Goal: Information Seeking & Learning: Check status

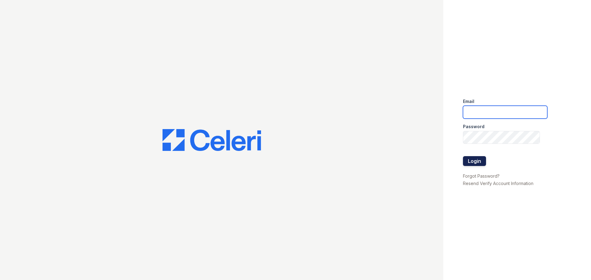
type input "[EMAIL_ADDRESS][DOMAIN_NAME]"
click at [480, 160] on button "Login" at bounding box center [474, 161] width 23 height 10
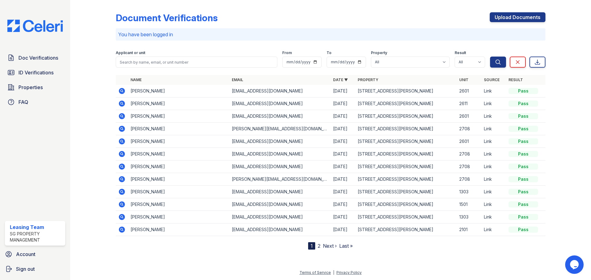
click at [121, 92] on icon at bounding box center [122, 91] width 6 height 6
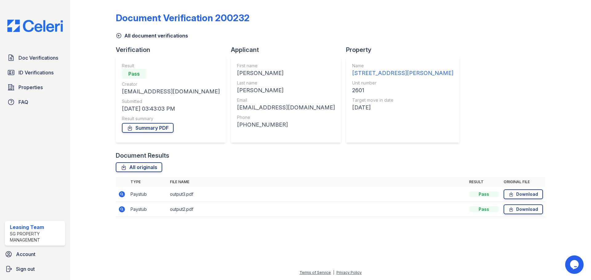
click at [120, 209] on icon at bounding box center [121, 209] width 7 height 7
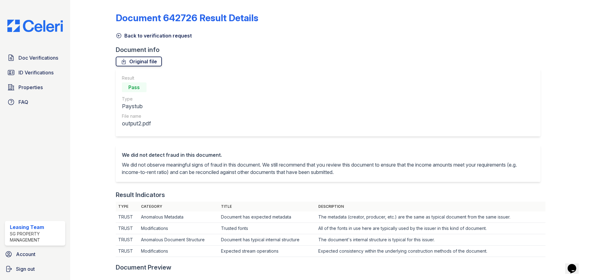
click at [149, 61] on link "Original file" at bounding box center [139, 62] width 46 height 10
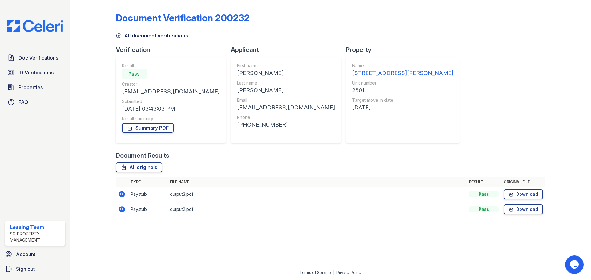
click at [122, 194] on icon at bounding box center [122, 194] width 2 height 2
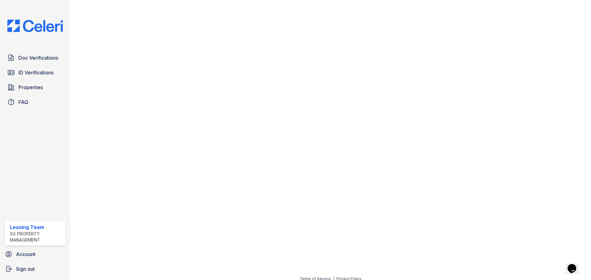
scroll to position [296, 0]
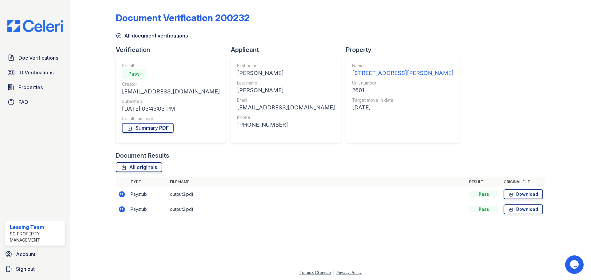
click at [122, 196] on icon at bounding box center [122, 194] width 6 height 6
click at [123, 210] on icon at bounding box center [121, 209] width 7 height 7
click at [35, 58] on span "Doc Verifications" at bounding box center [38, 57] width 40 height 7
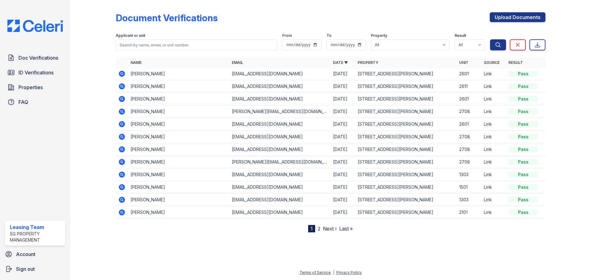
click at [122, 74] on icon at bounding box center [122, 74] width 2 height 2
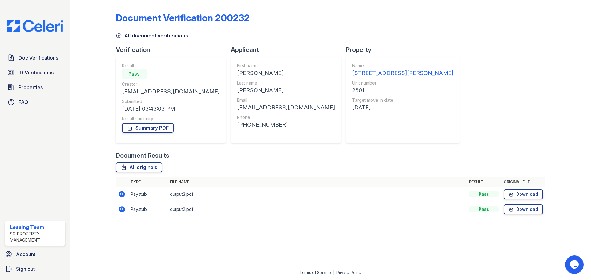
click at [123, 208] on icon at bounding box center [122, 210] width 6 height 6
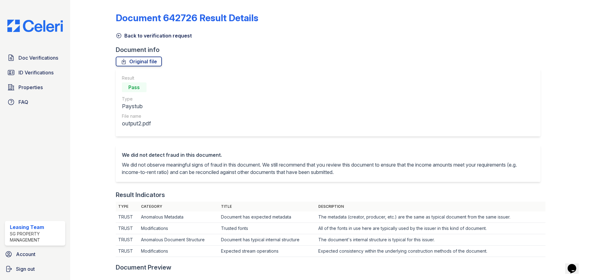
scroll to position [277, 0]
